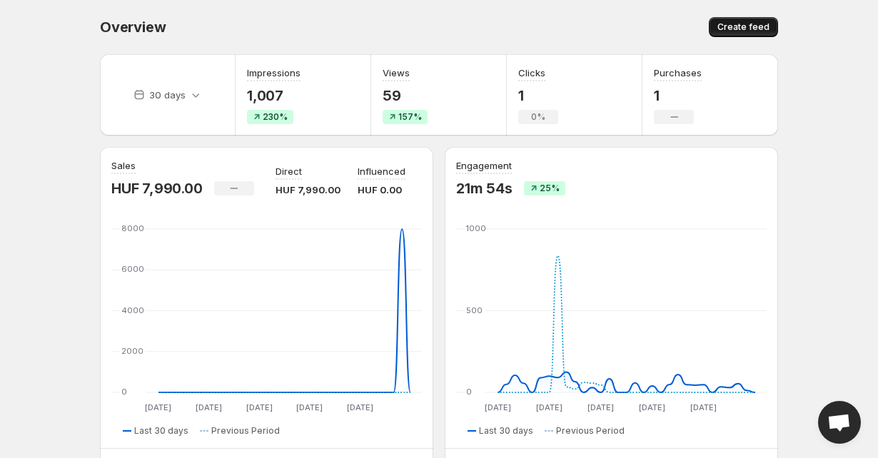
click at [729, 24] on span "Create feed" at bounding box center [743, 26] width 52 height 11
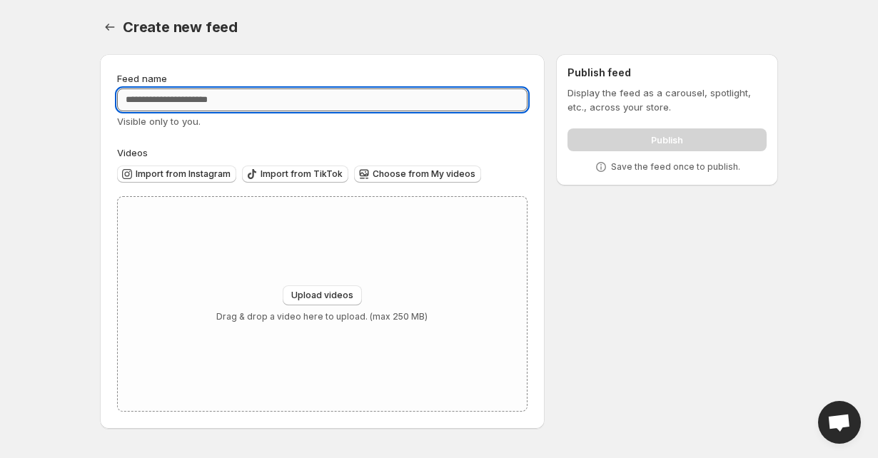
click at [198, 100] on input "Feed name" at bounding box center [322, 99] width 410 height 23
type input "*****"
click at [325, 298] on span "Upload videos" at bounding box center [322, 295] width 62 height 11
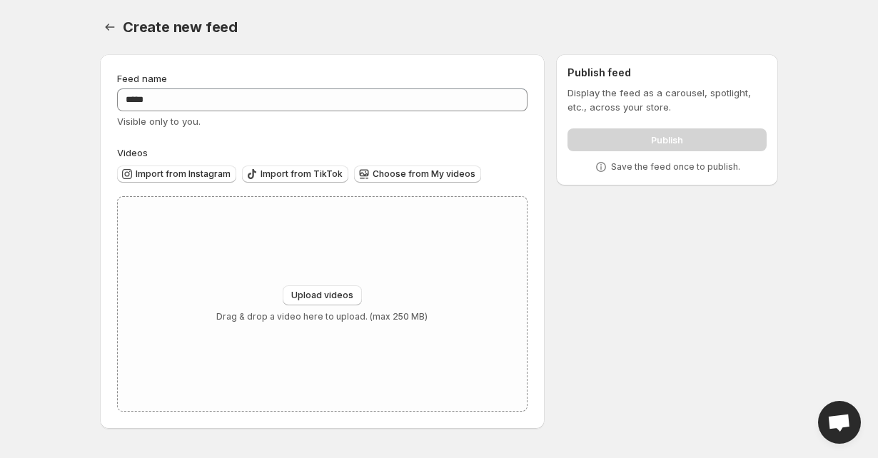
type input "**********"
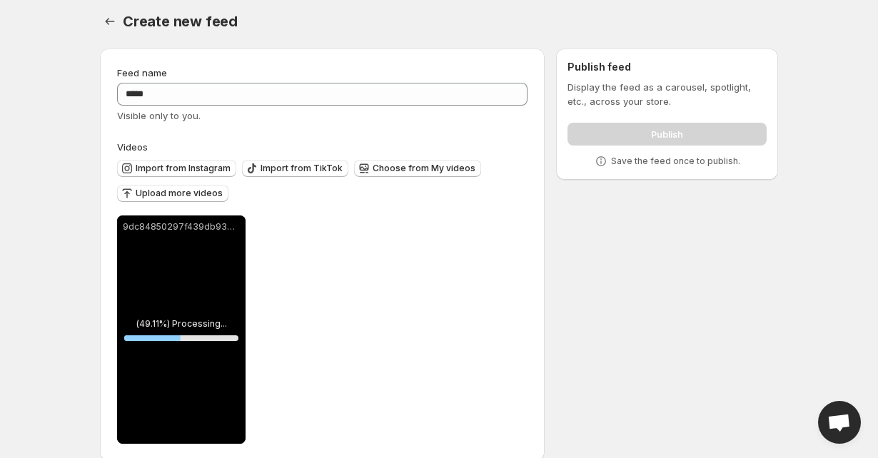
scroll to position [2, 0]
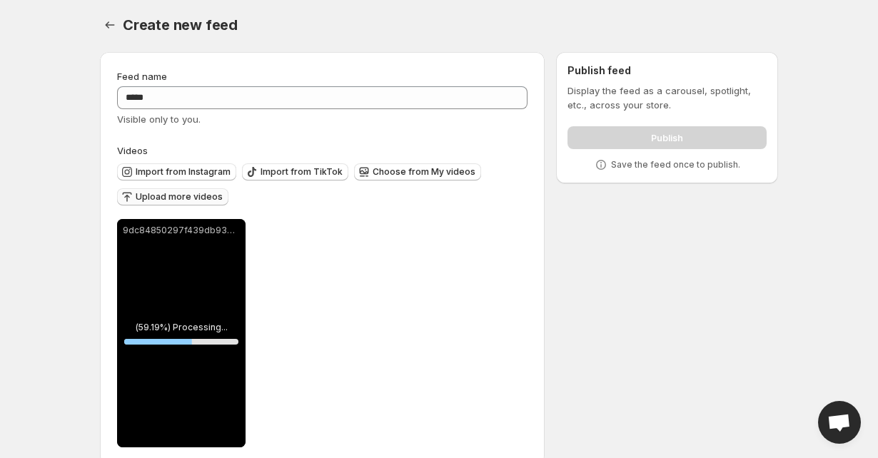
click at [206, 193] on span "Upload more videos" at bounding box center [179, 196] width 87 height 11
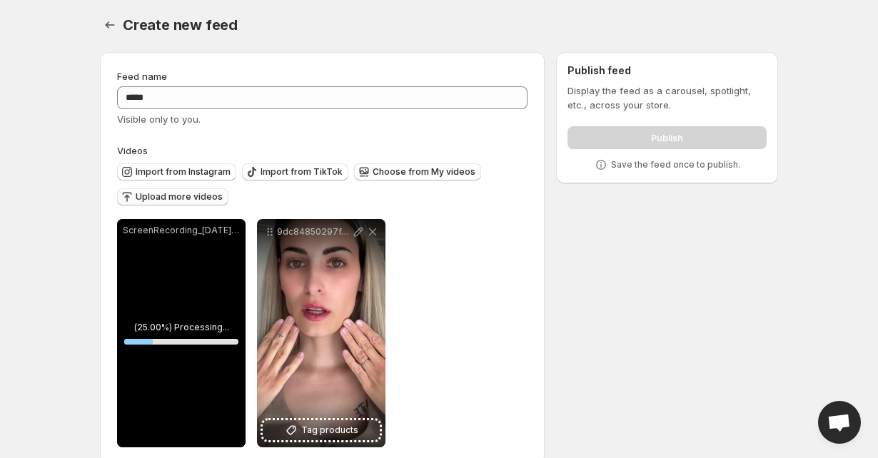
click at [162, 201] on span "Upload more videos" at bounding box center [179, 196] width 87 height 11
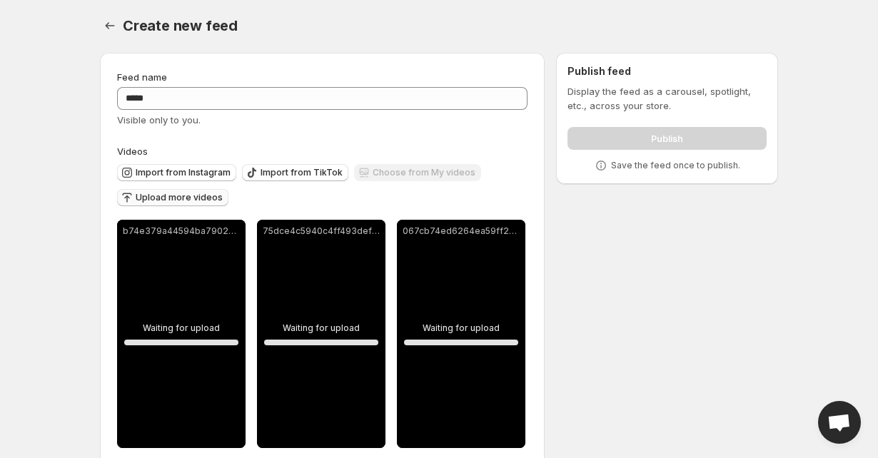
scroll to position [0, 0]
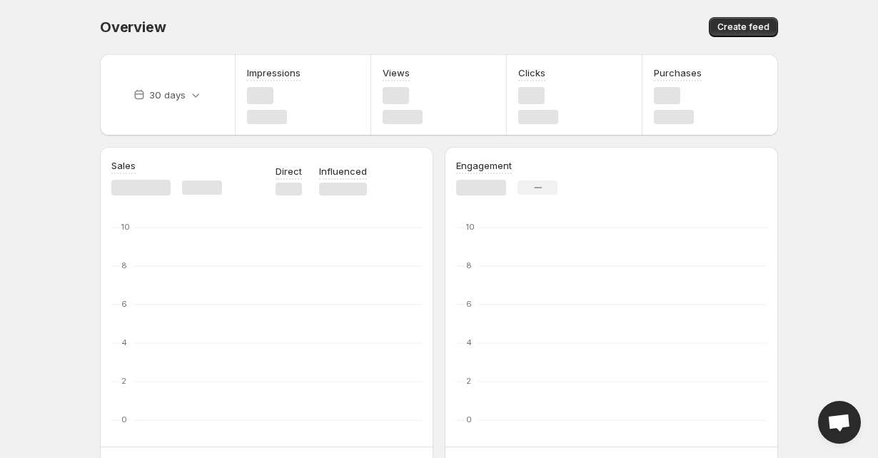
scroll to position [83, 0]
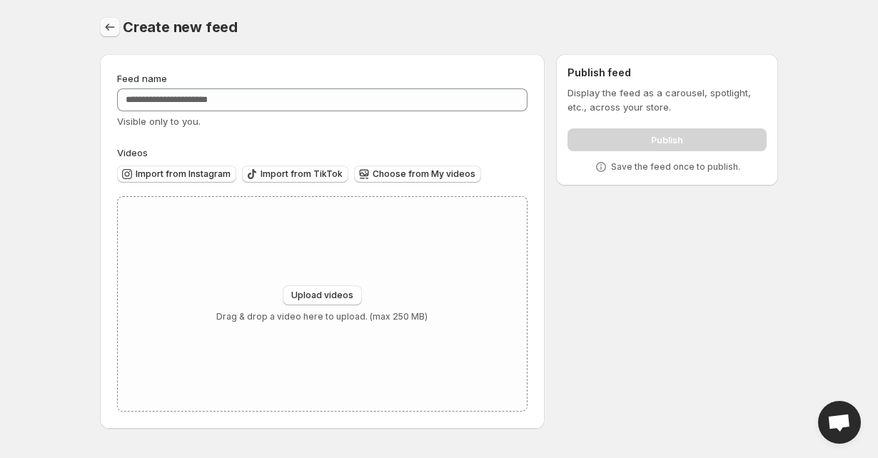
click at [106, 27] on icon "Settings" at bounding box center [110, 27] width 9 height 7
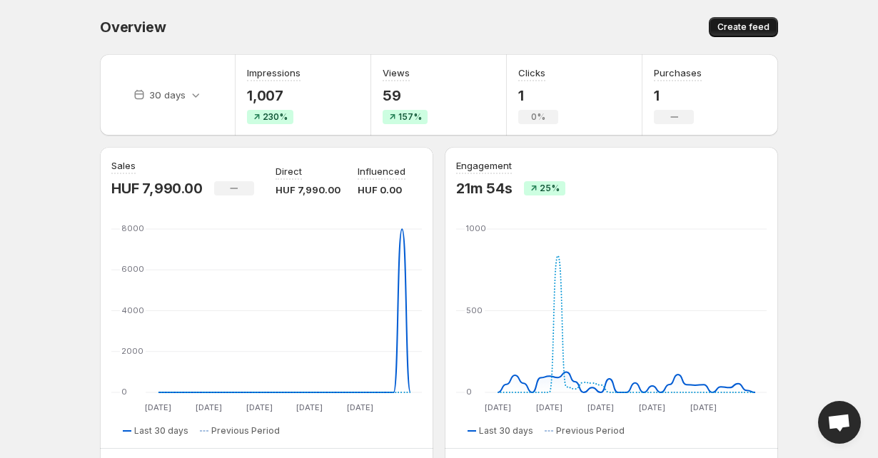
click at [744, 26] on span "Create feed" at bounding box center [743, 26] width 52 height 11
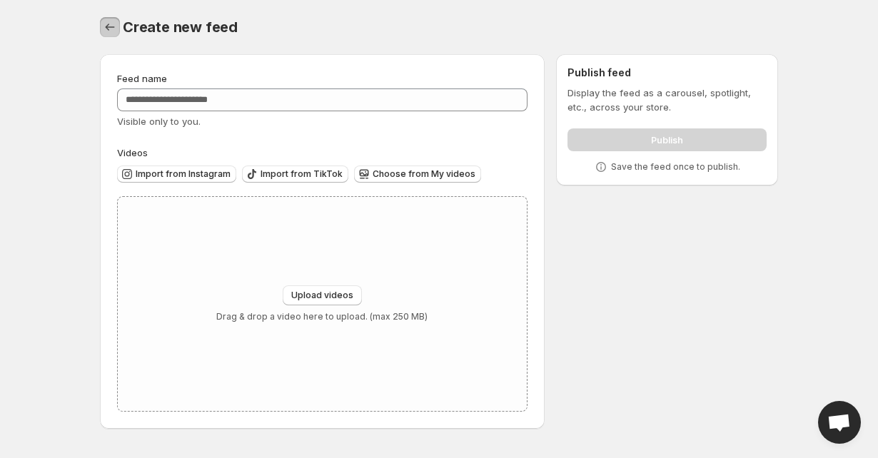
click at [109, 31] on icon "Settings" at bounding box center [110, 27] width 14 height 14
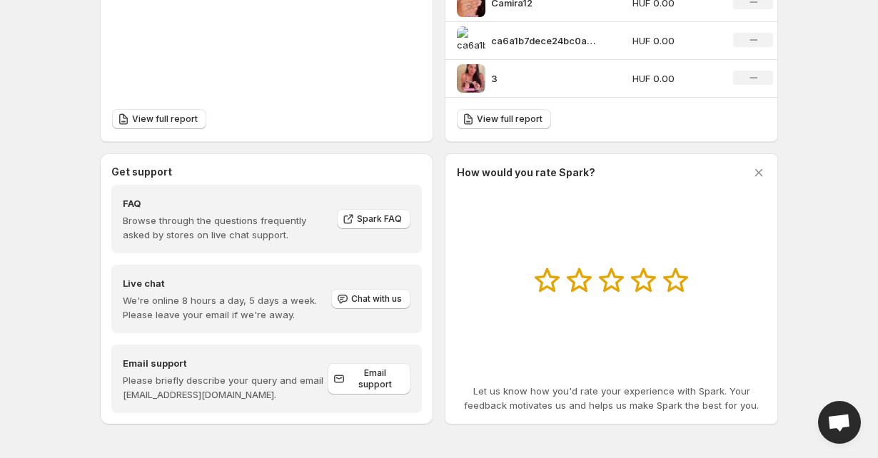
scroll to position [636, 0]
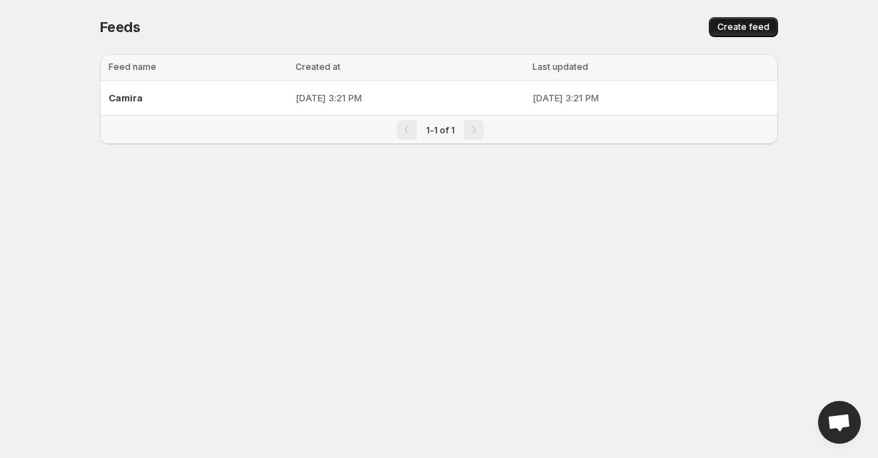
click at [760, 32] on span "Create feed" at bounding box center [743, 26] width 52 height 11
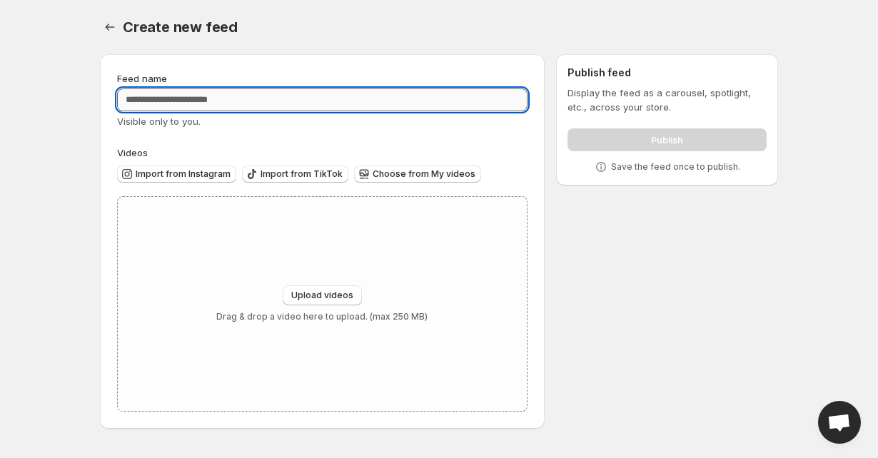
click at [276, 102] on input "Feed name" at bounding box center [322, 99] width 410 height 23
type input "*****"
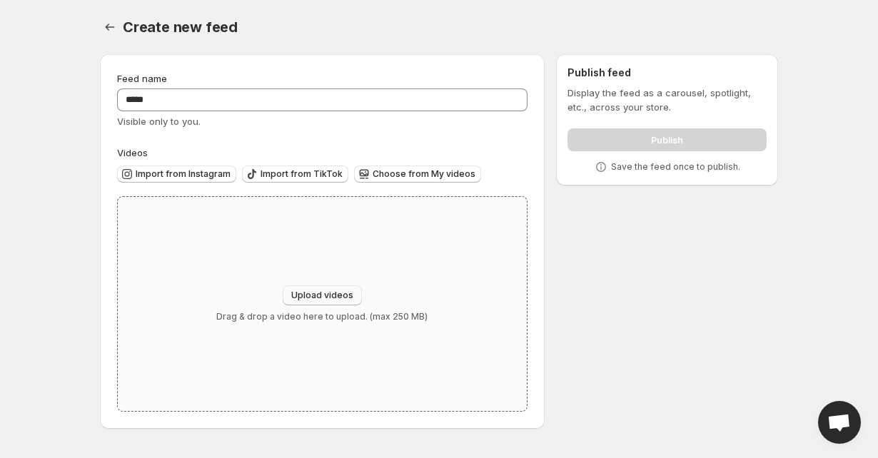
click at [346, 295] on span "Upload videos" at bounding box center [322, 295] width 62 height 11
click at [330, 301] on span "Upload videos" at bounding box center [322, 295] width 62 height 11
type input "**********"
click at [458, 172] on span "Choose from My videos" at bounding box center [423, 173] width 103 height 11
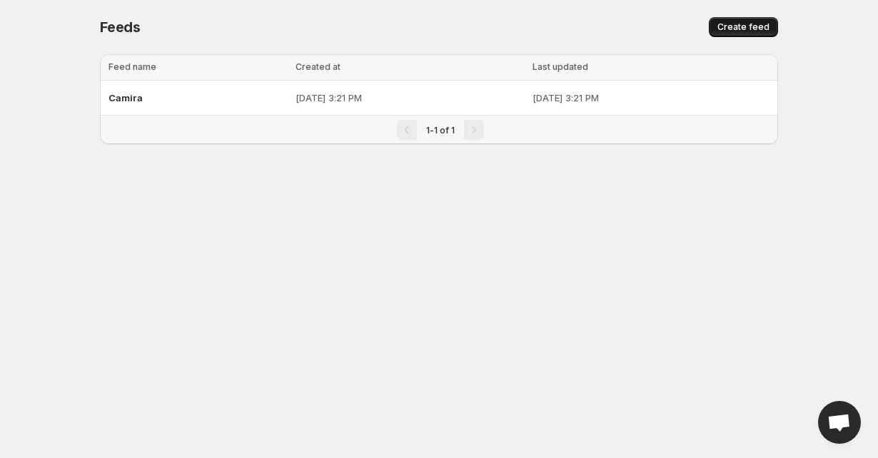
click at [721, 26] on span "Create feed" at bounding box center [743, 26] width 52 height 11
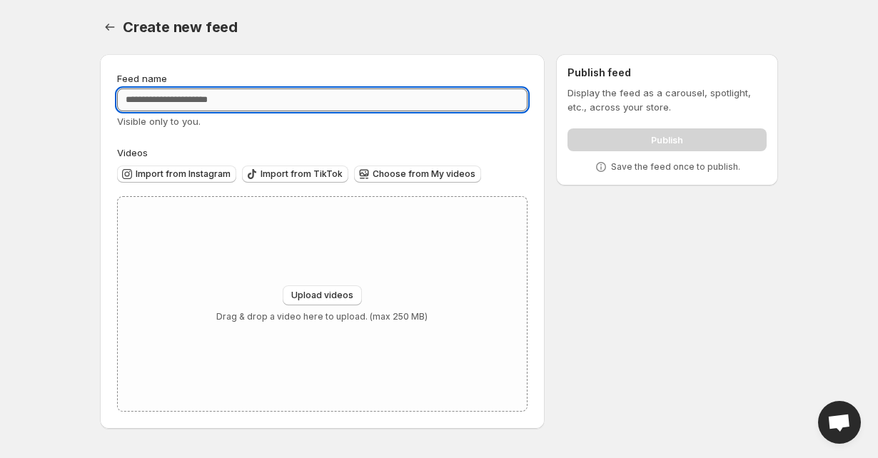
click at [344, 89] on input "Feed name" at bounding box center [322, 99] width 410 height 23
type input "*****"
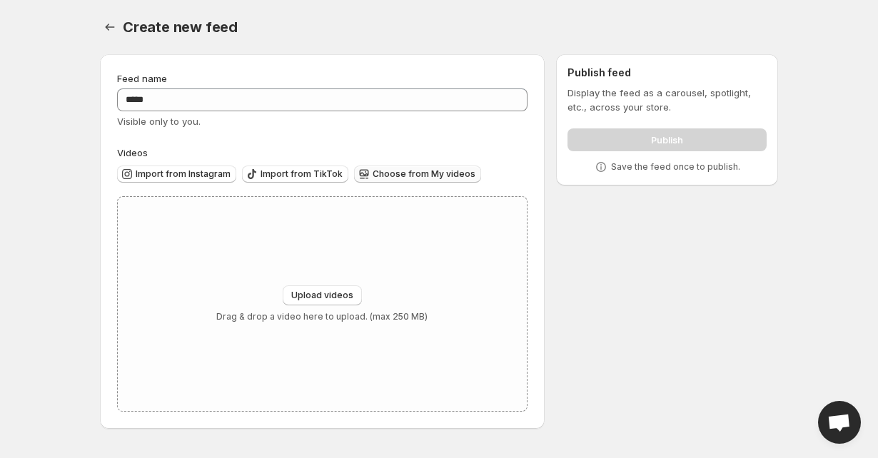
click at [403, 181] on button "Choose from My videos" at bounding box center [417, 174] width 127 height 17
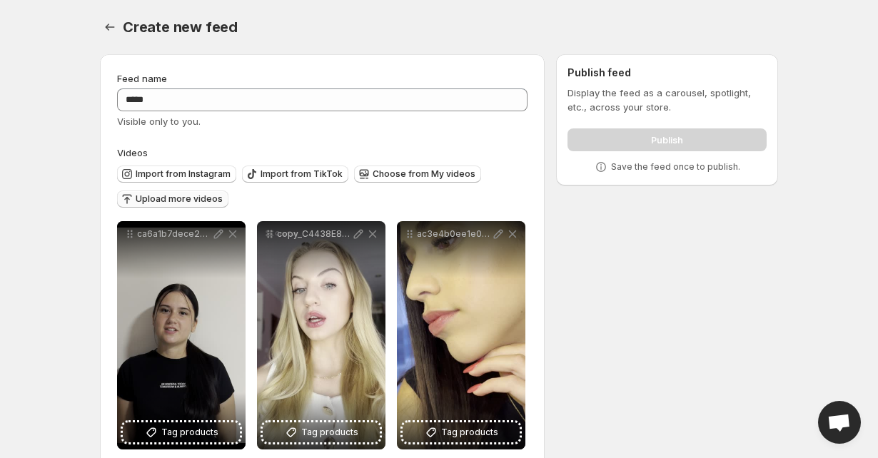
click at [149, 204] on span "Upload more videos" at bounding box center [179, 198] width 87 height 11
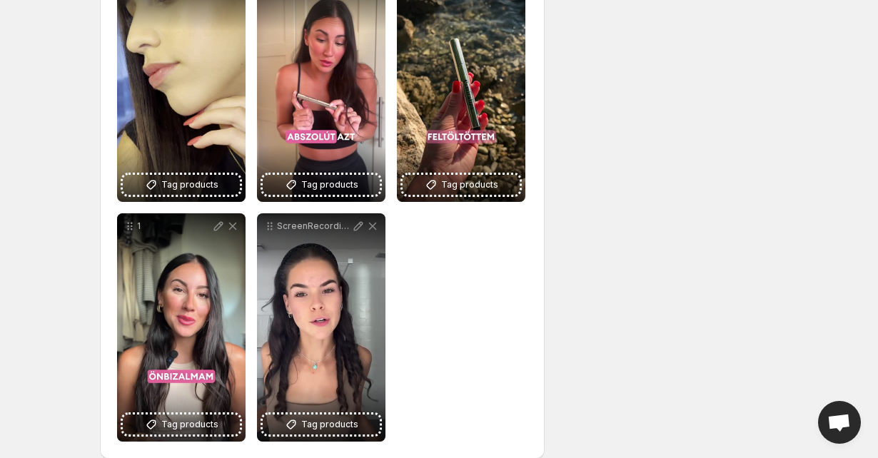
scroll to position [746, 0]
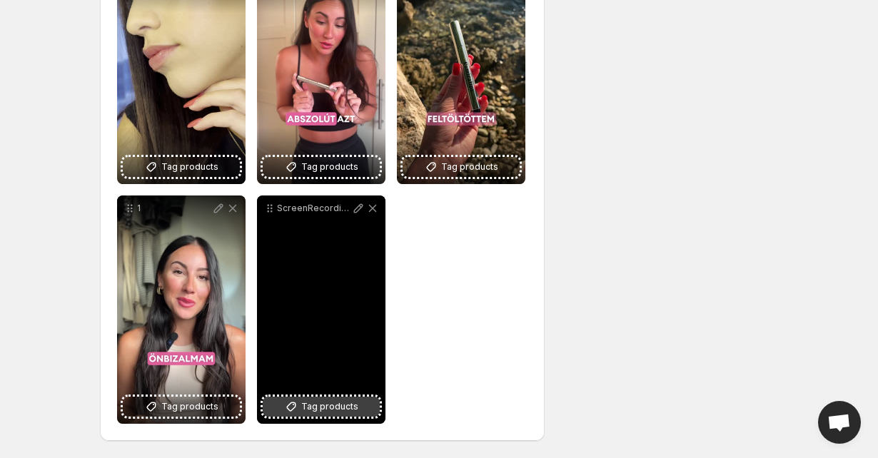
click at [339, 413] on span "Tag products" at bounding box center [329, 407] width 57 height 14
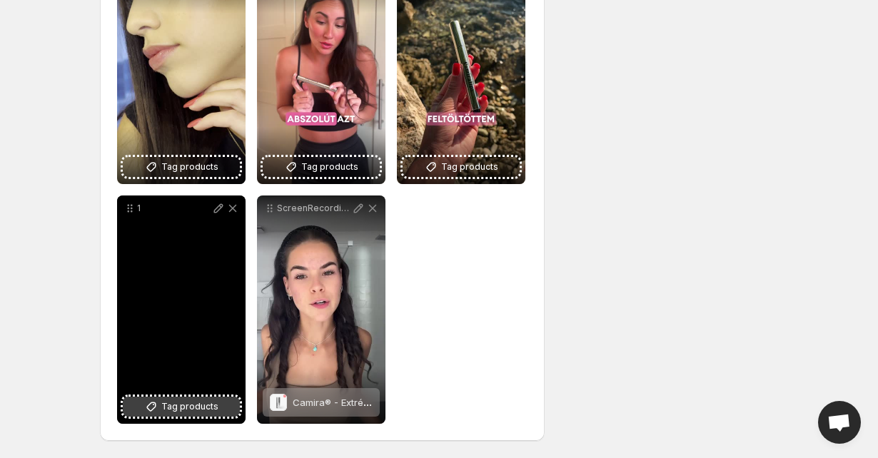
click at [203, 412] on span "Tag products" at bounding box center [189, 407] width 57 height 14
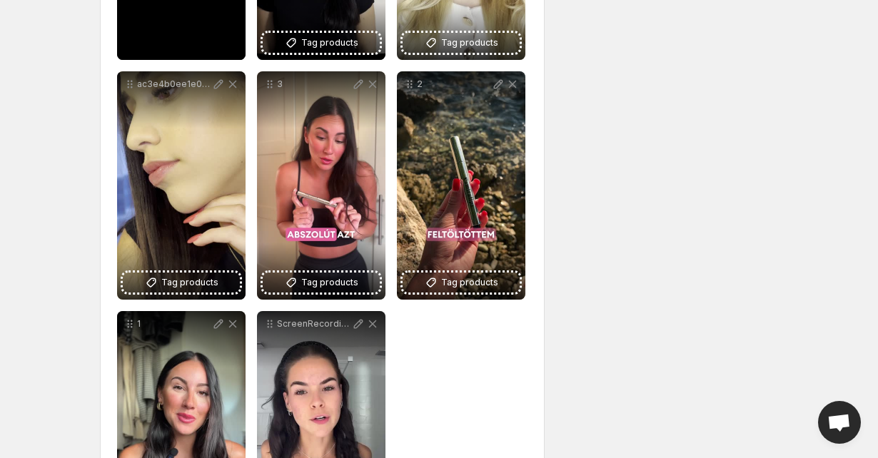
scroll to position [628, 0]
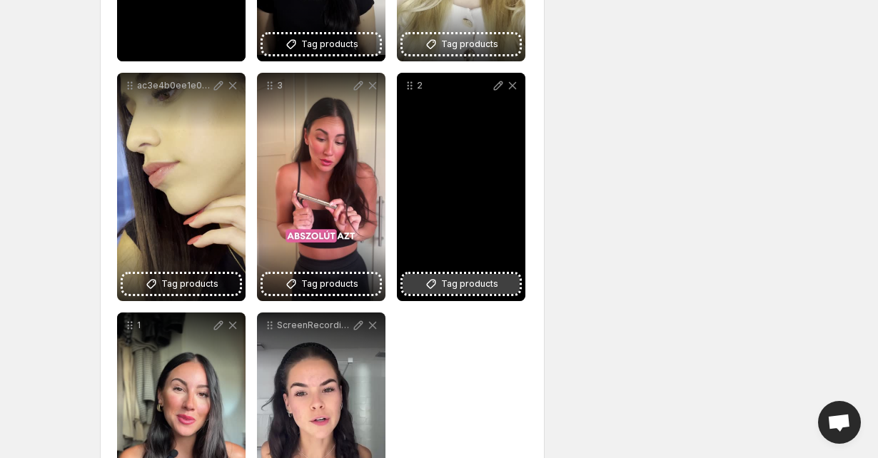
click at [496, 278] on span "Tag products" at bounding box center [469, 284] width 57 height 14
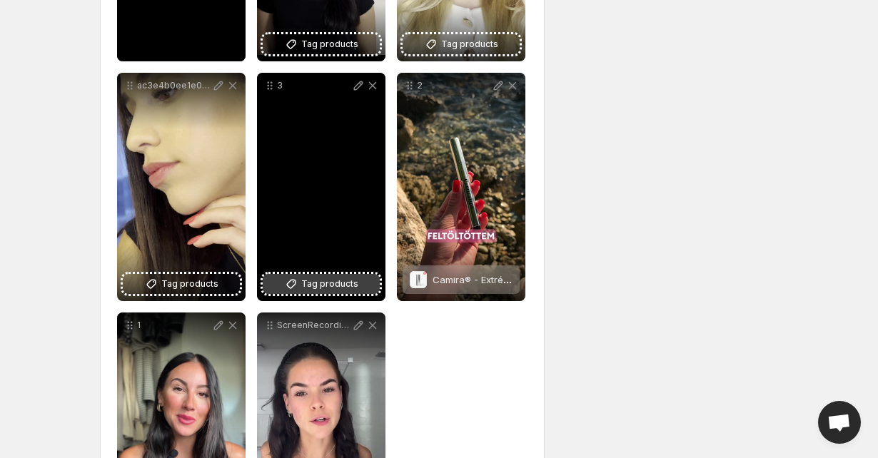
click at [348, 285] on span "Tag products" at bounding box center [329, 284] width 57 height 14
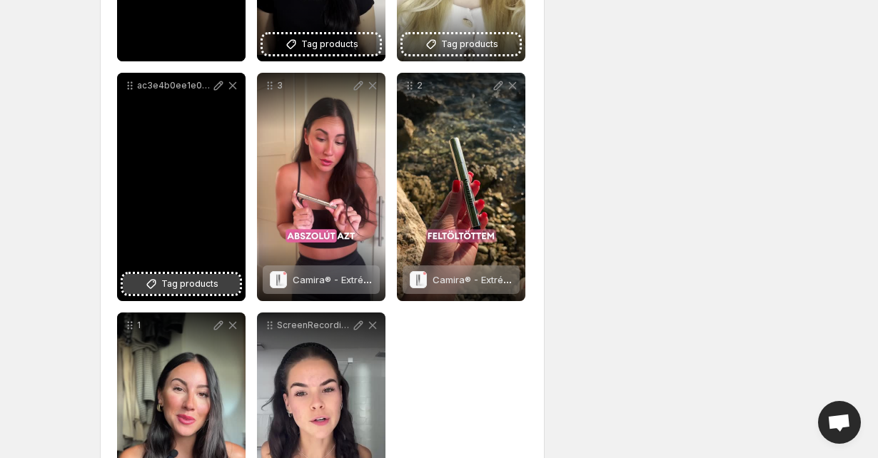
click at [186, 287] on span "Tag products" at bounding box center [189, 284] width 57 height 14
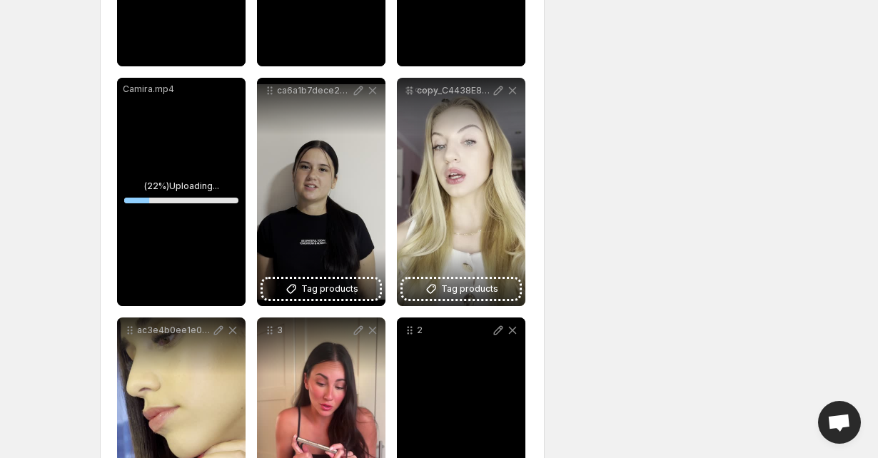
scroll to position [364, 0]
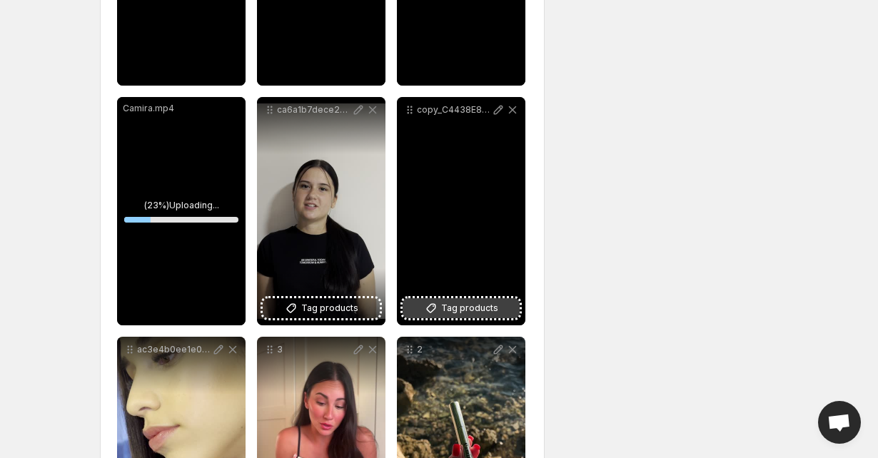
click at [477, 312] on span "Tag products" at bounding box center [469, 308] width 57 height 14
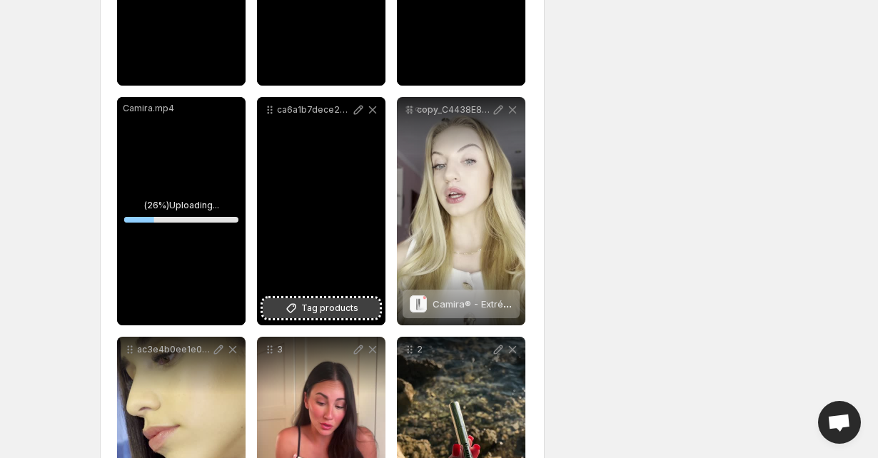
click at [333, 308] on span "Tag products" at bounding box center [329, 308] width 57 height 14
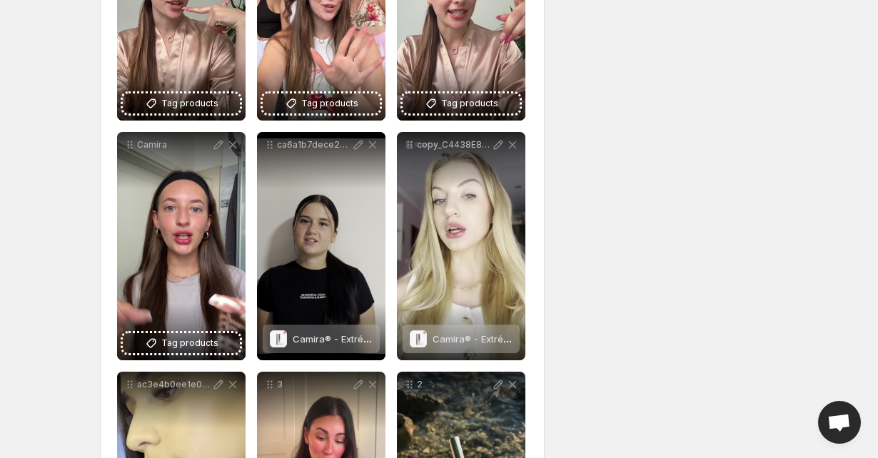
scroll to position [350, 0]
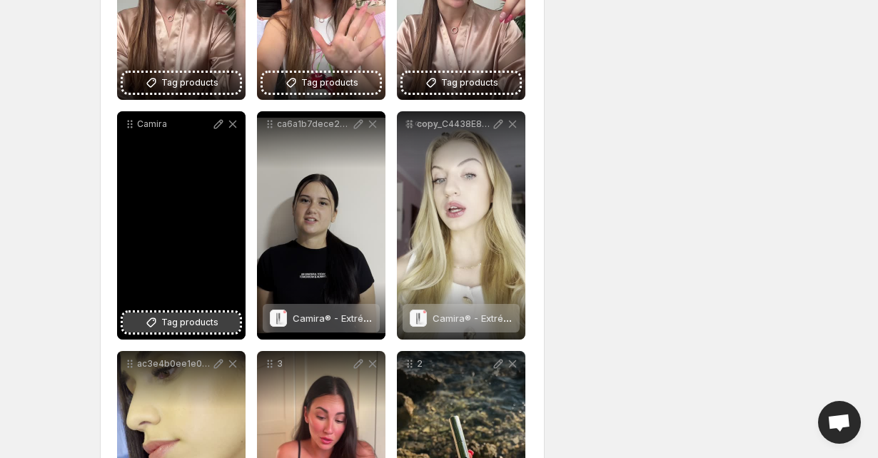
click at [183, 321] on span "Tag products" at bounding box center [189, 322] width 57 height 14
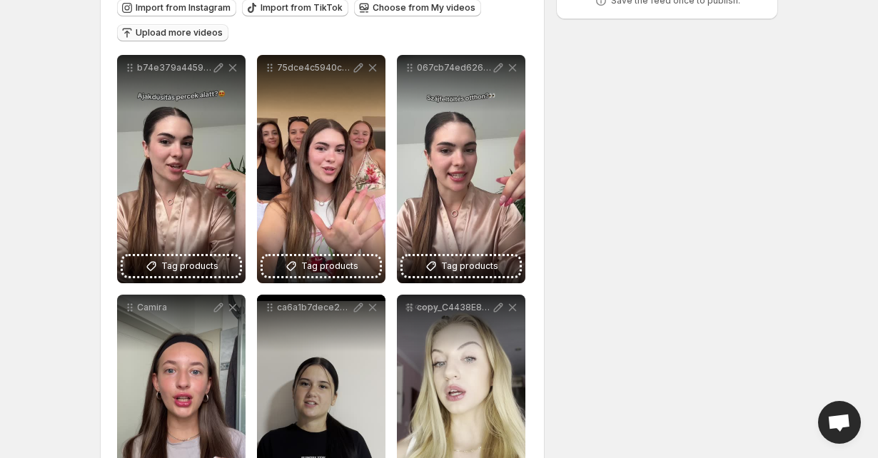
scroll to position [127, 0]
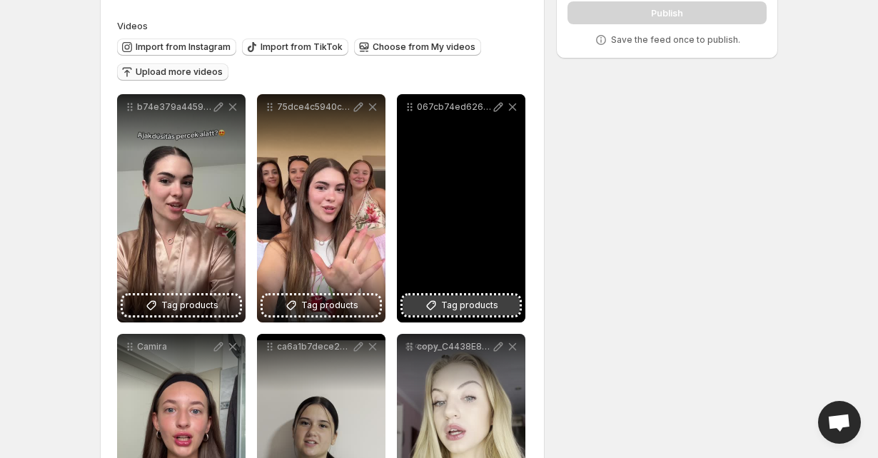
click at [481, 304] on span "Tag products" at bounding box center [469, 305] width 57 height 14
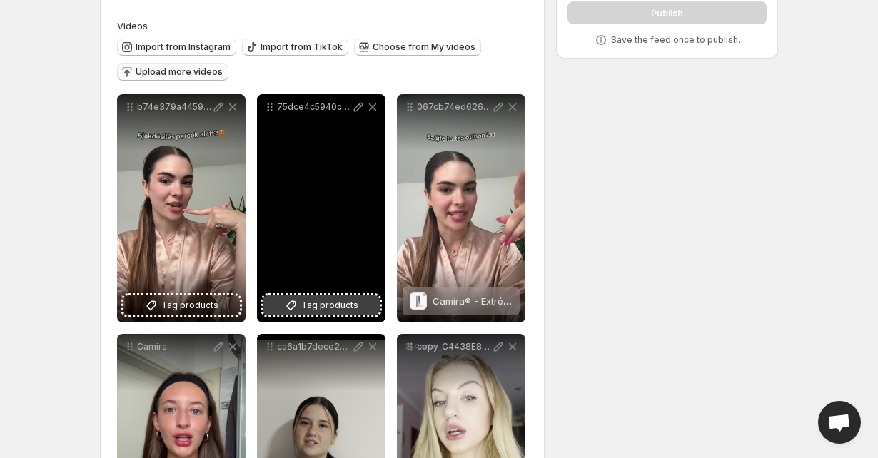
click at [341, 306] on span "Tag products" at bounding box center [329, 305] width 57 height 14
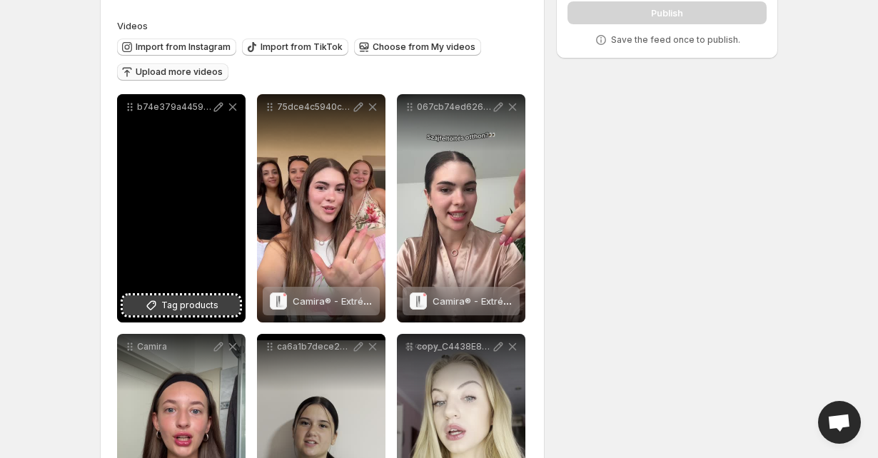
click at [181, 310] on span "Tag products" at bounding box center [189, 305] width 57 height 14
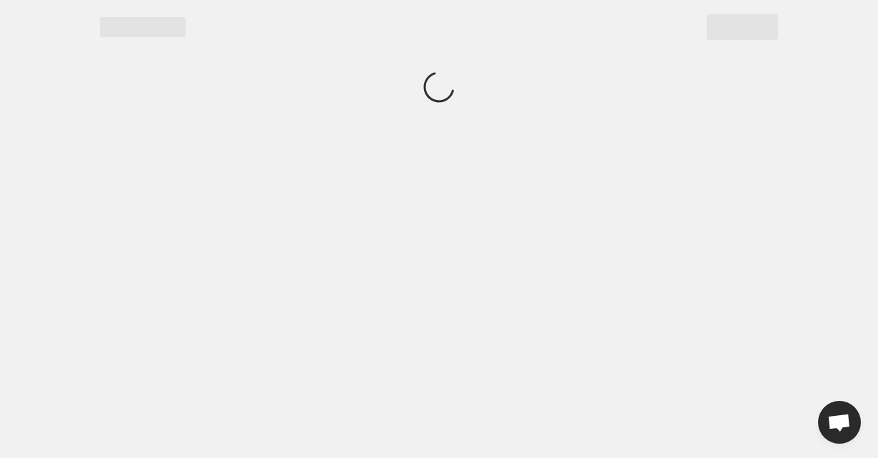
scroll to position [0, 0]
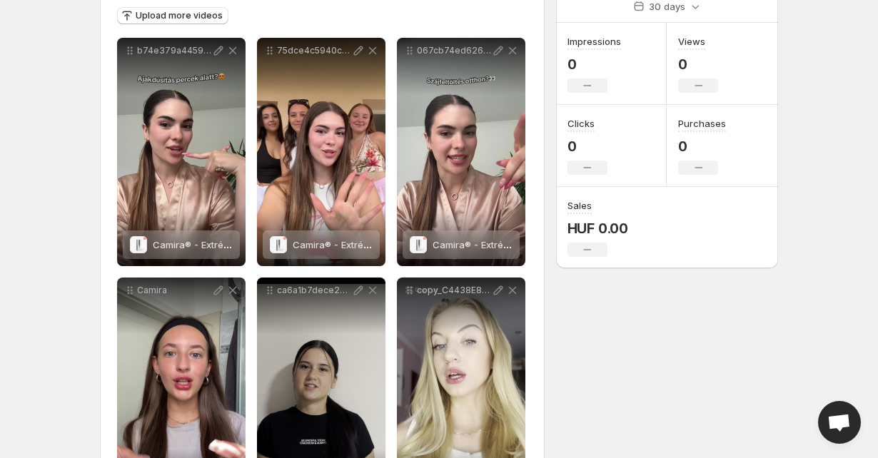
scroll to position [188, 0]
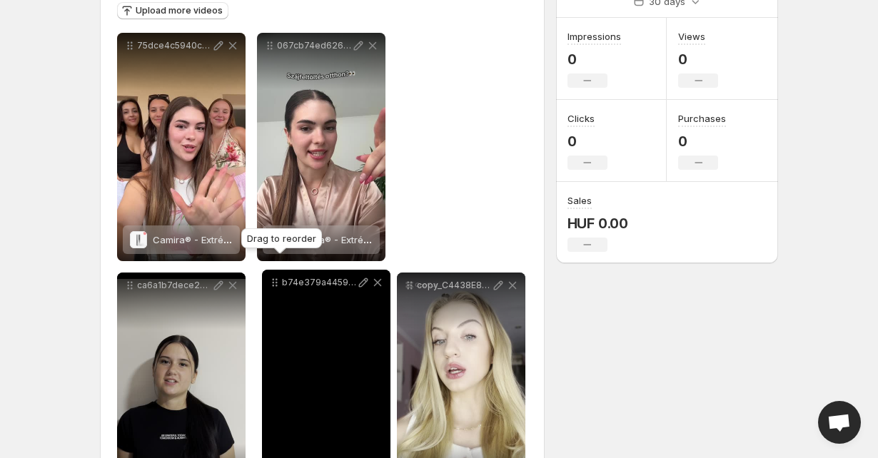
drag, startPoint x: 126, startPoint y: 46, endPoint x: 270, endPoint y: 280, distance: 275.5
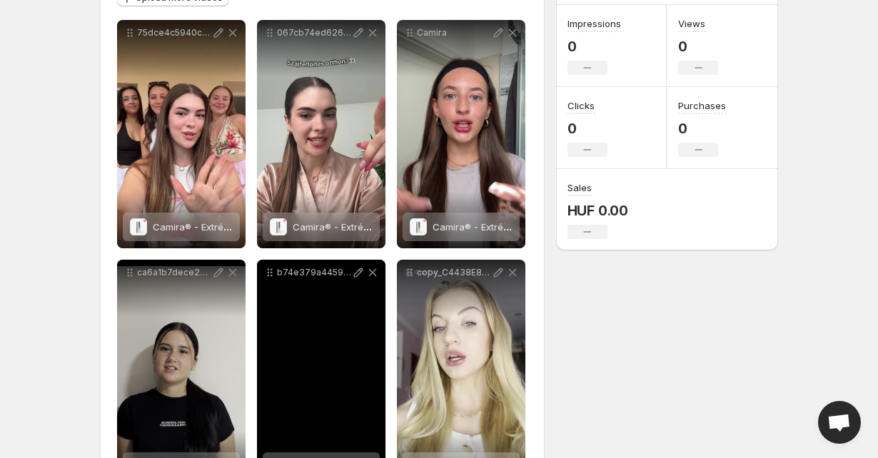
scroll to position [196, 0]
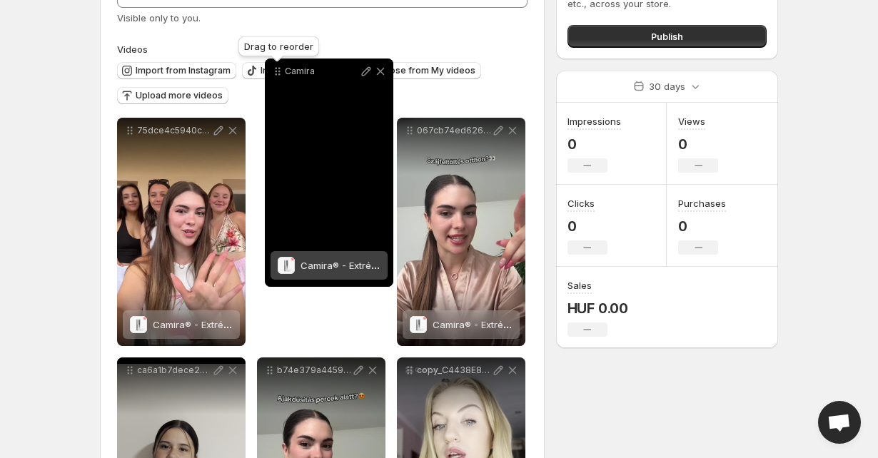
drag, startPoint x: 410, startPoint y: 40, endPoint x: 278, endPoint y: 50, distance: 132.4
click at [278, 64] on icon at bounding box center [277, 71] width 14 height 14
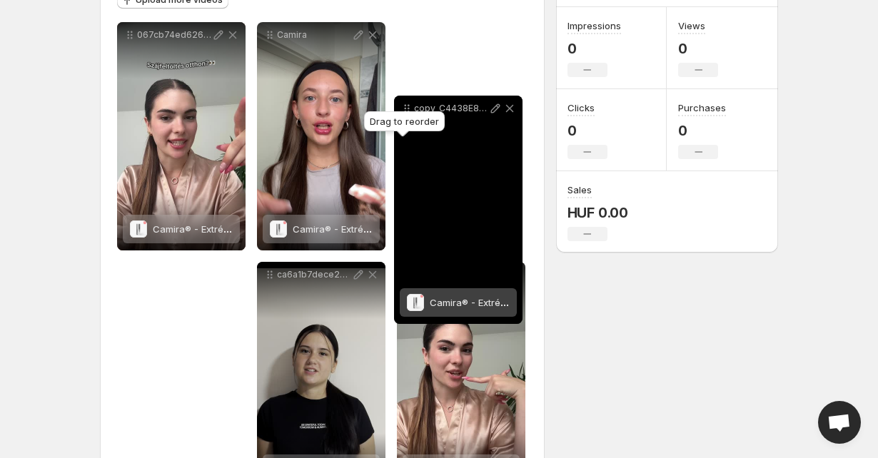
scroll to position [195, 0]
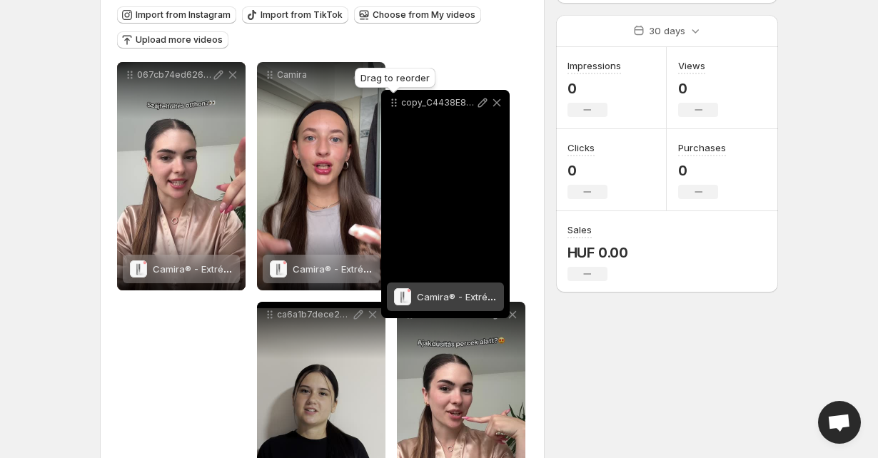
drag, startPoint x: 412, startPoint y: 277, endPoint x: 394, endPoint y: 83, distance: 194.2
click at [394, 96] on icon at bounding box center [394, 103] width 14 height 14
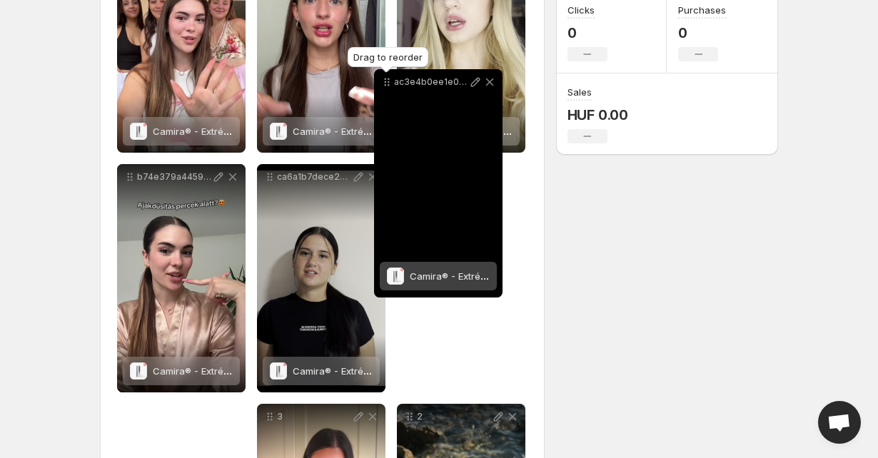
scroll to position [296, 0]
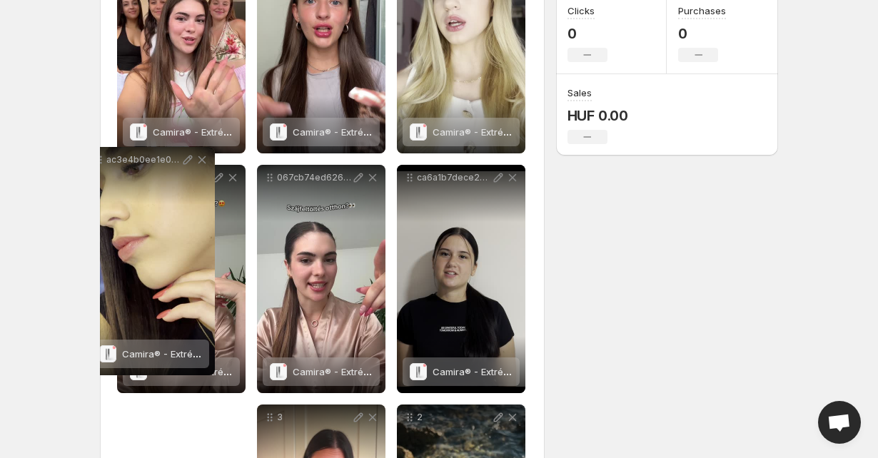
drag, startPoint x: 129, startPoint y: 277, endPoint x: 98, endPoint y: 166, distance: 114.8
click at [98, 166] on div "**********" at bounding box center [432, 327] width 689 height 1160
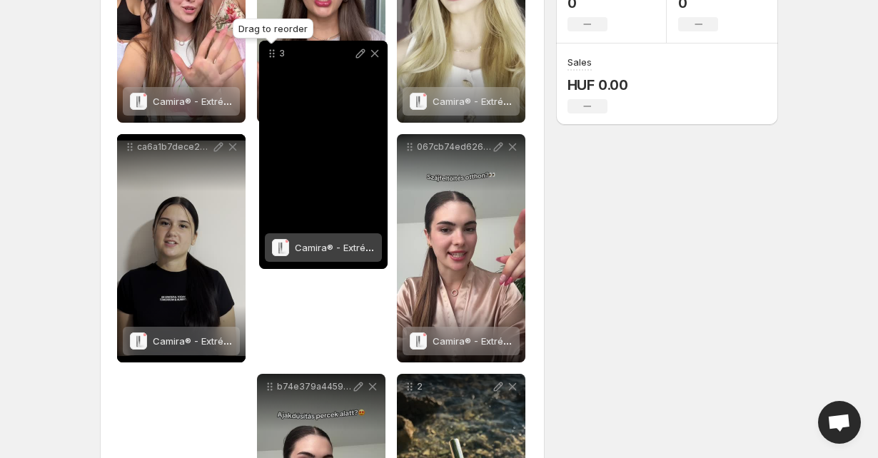
scroll to position [295, 0]
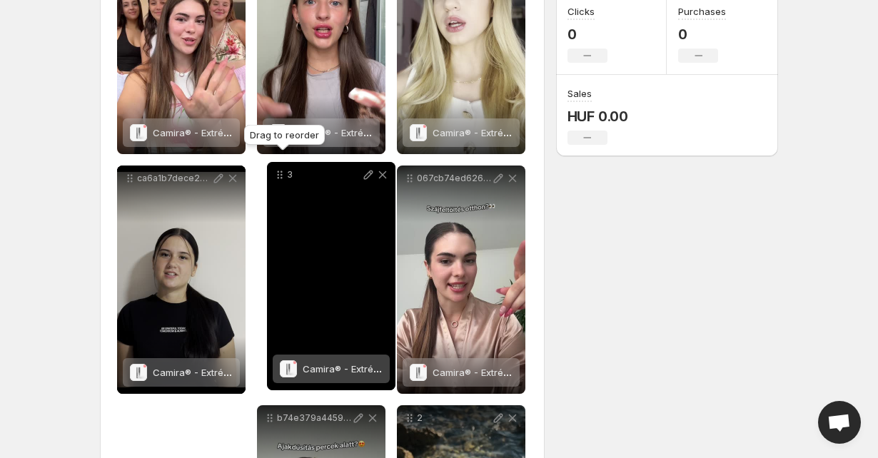
drag, startPoint x: 270, startPoint y: 300, endPoint x: 280, endPoint y: 179, distance: 121.7
click at [280, 179] on icon at bounding box center [280, 175] width 14 height 14
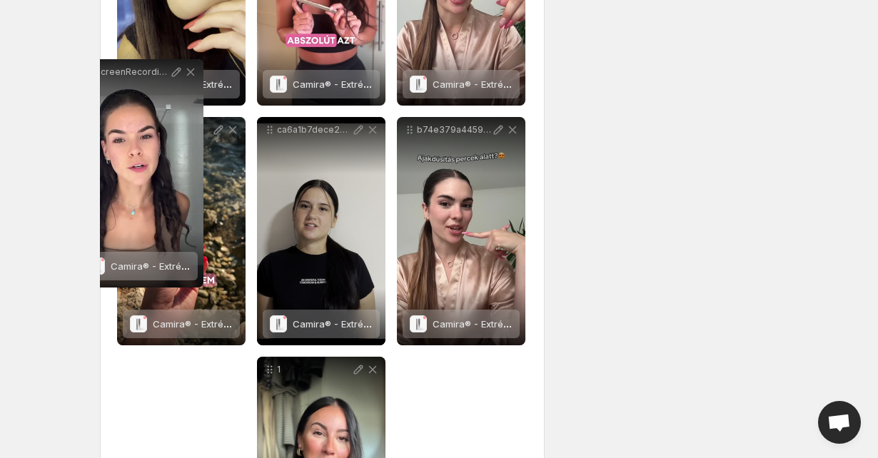
scroll to position [571, 0]
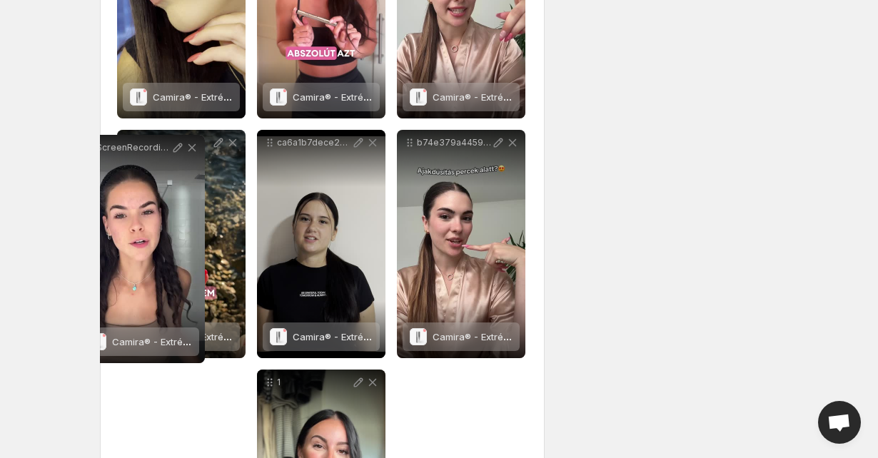
drag, startPoint x: 274, startPoint y: 299, endPoint x: 94, endPoint y: 149, distance: 234.1
click at [94, 149] on div "**********" at bounding box center [432, 52] width 689 height 1160
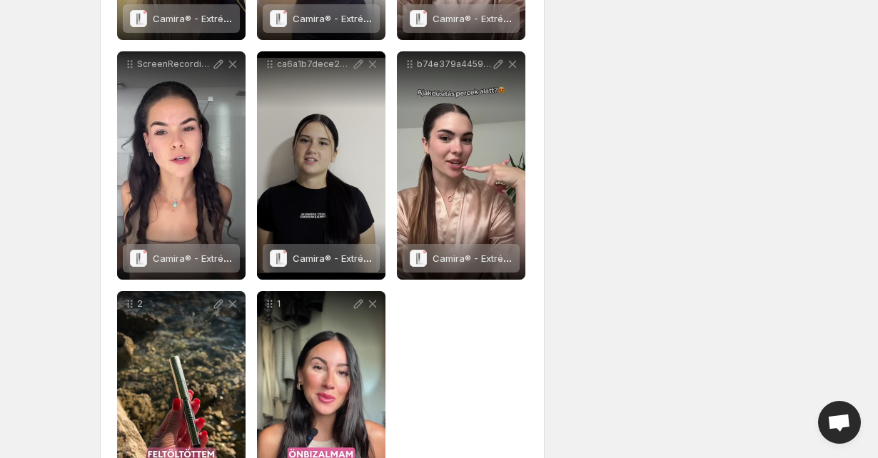
scroll to position [651, 0]
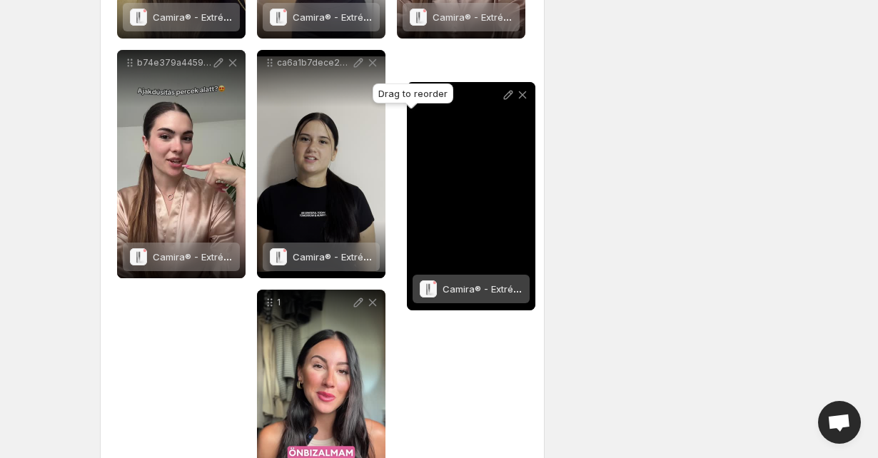
drag, startPoint x: 133, startPoint y: 303, endPoint x: 419, endPoint y: 91, distance: 356.1
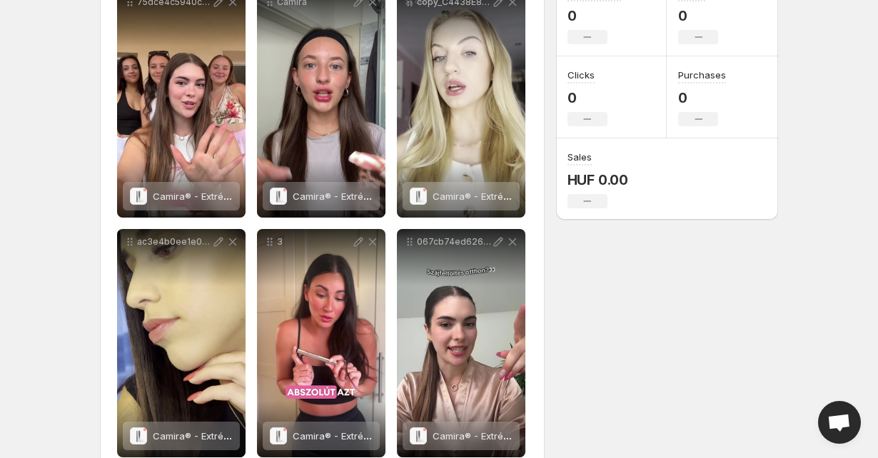
scroll to position [0, 0]
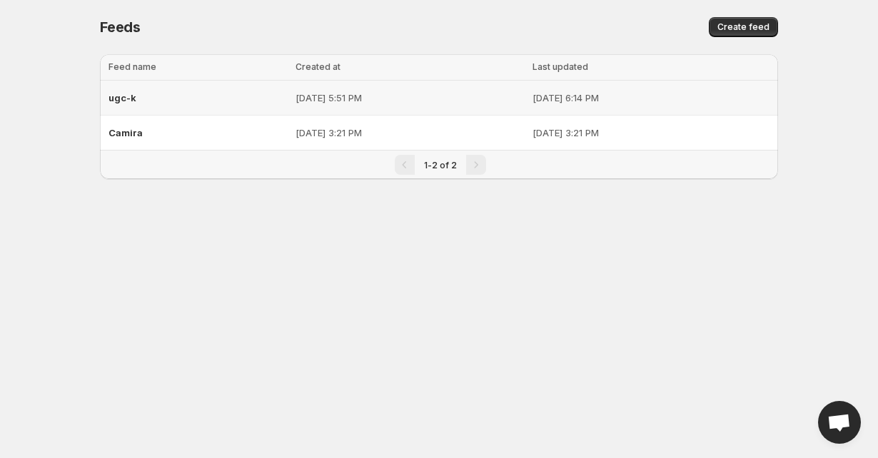
click at [302, 100] on p "Aug 31, 2025, 5:51 PM" at bounding box center [409, 98] width 228 height 14
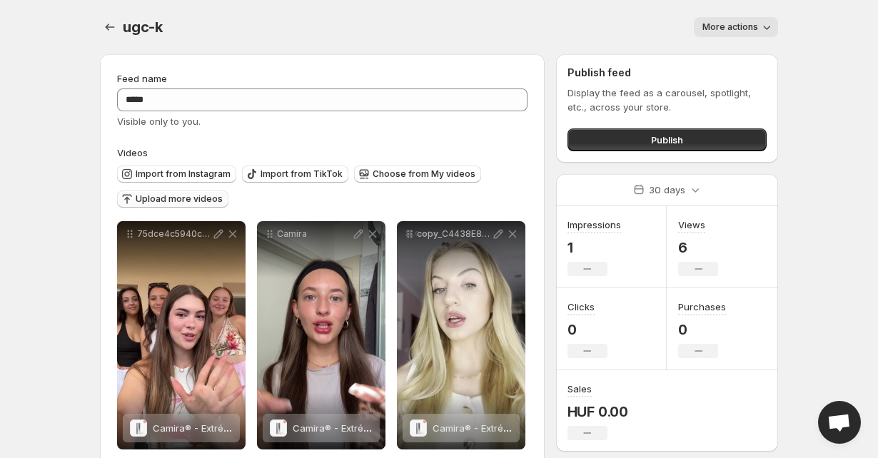
click at [192, 201] on span "Upload more videos" at bounding box center [179, 198] width 87 height 11
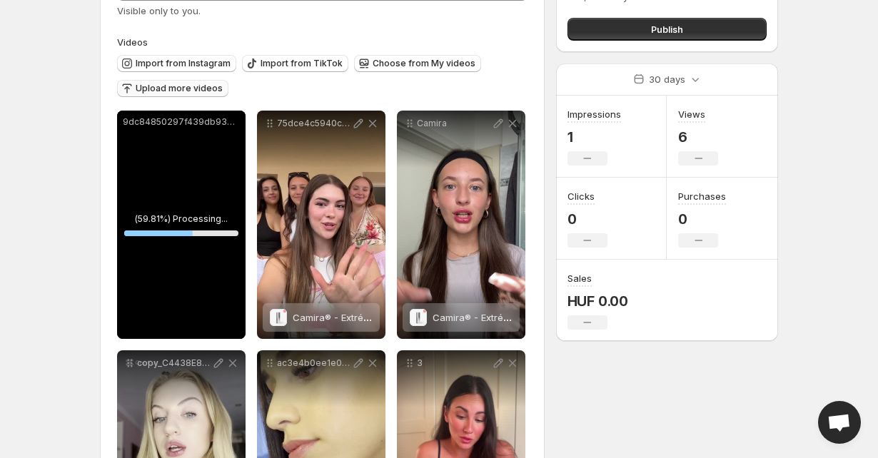
scroll to position [127, 0]
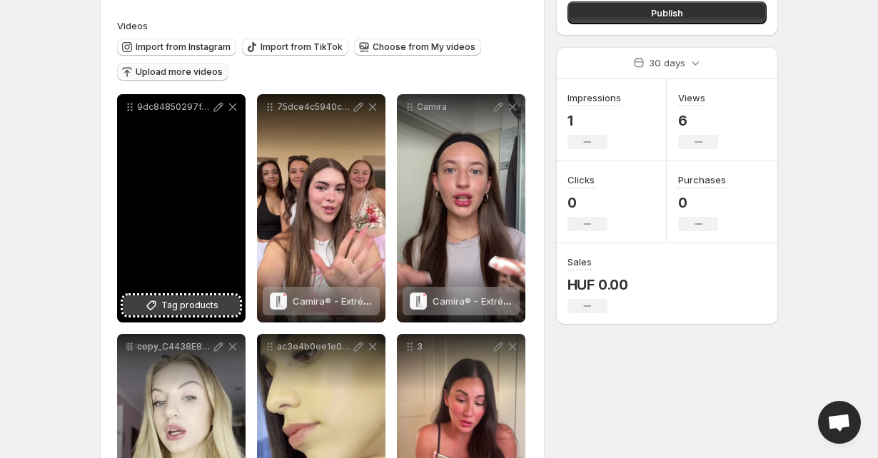
click at [196, 304] on span "Tag products" at bounding box center [189, 305] width 57 height 14
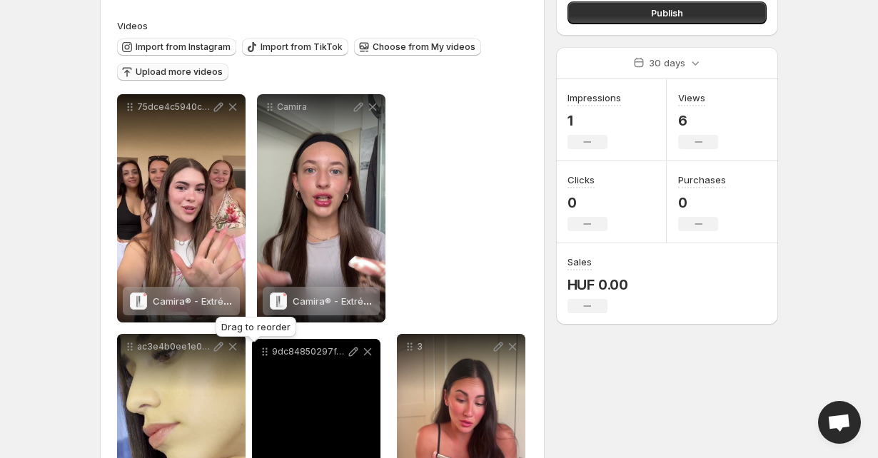
drag, startPoint x: 128, startPoint y: 111, endPoint x: 263, endPoint y: 357, distance: 280.1
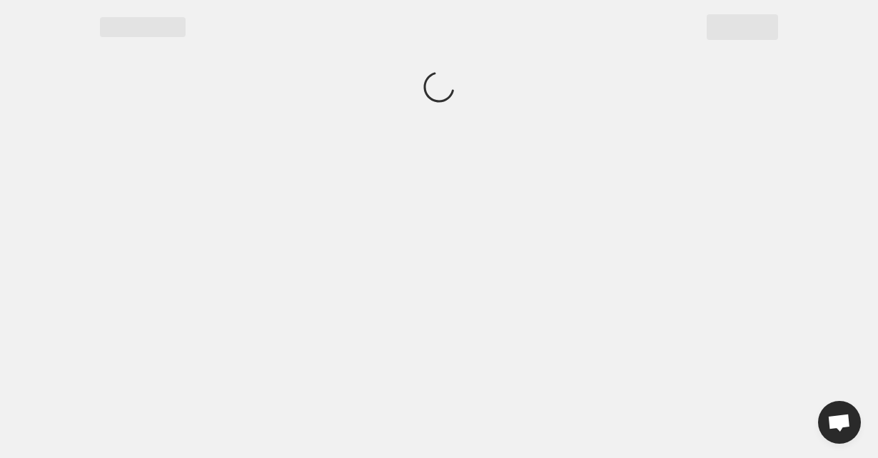
scroll to position [0, 0]
